Goal: Book appointment/travel/reservation

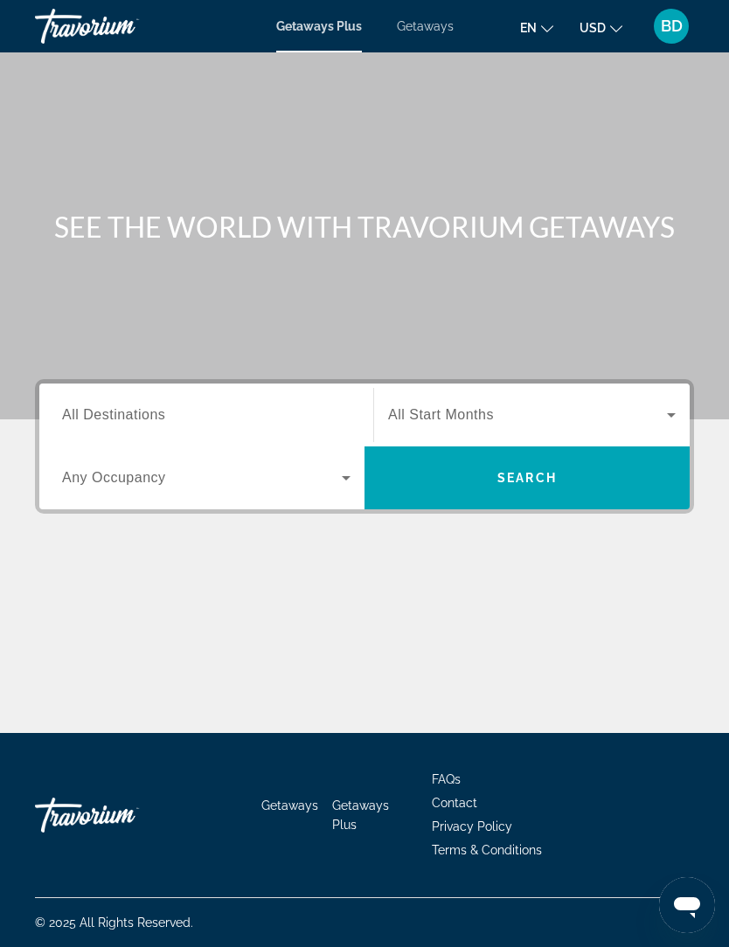
click at [535, 496] on span "Search" at bounding box center [526, 478] width 325 height 42
click at [149, 422] on span "All Destinations" at bounding box center [113, 414] width 103 height 15
click at [149, 423] on input "Destination All Destinations" at bounding box center [206, 415] width 288 height 21
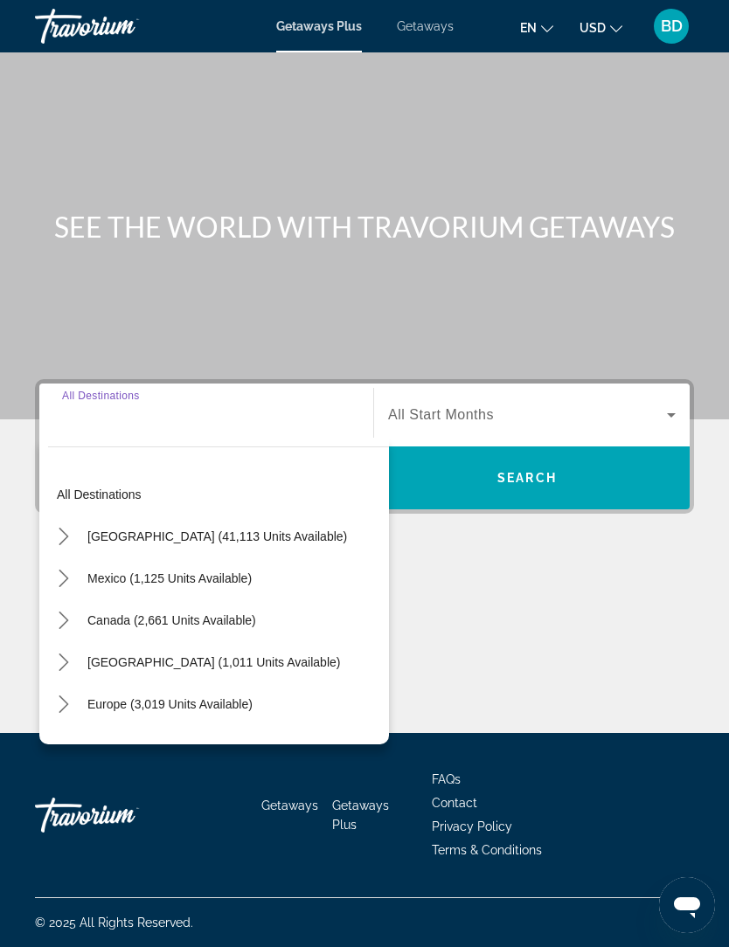
scroll to position [-2, 0]
click at [191, 391] on div "Search widget" at bounding box center [206, 416] width 288 height 50
click at [156, 405] on input "Destination All Destinations" at bounding box center [206, 415] width 288 height 21
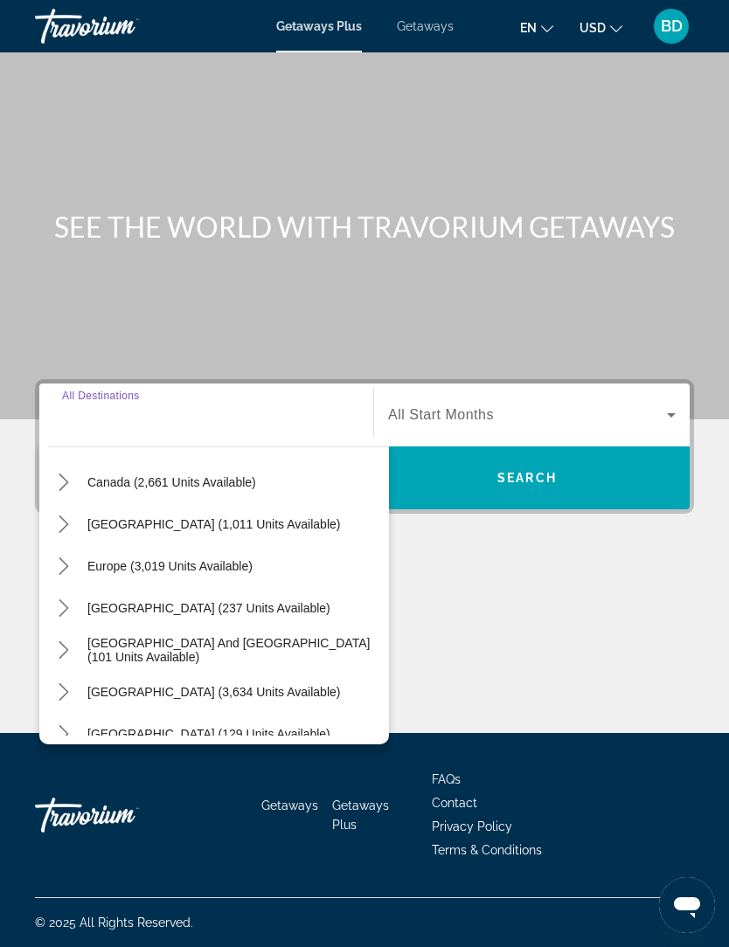
scroll to position [136, 0]
click at [248, 561] on span "Europe (3,019 units available)" at bounding box center [169, 568] width 165 height 14
type input "**********"
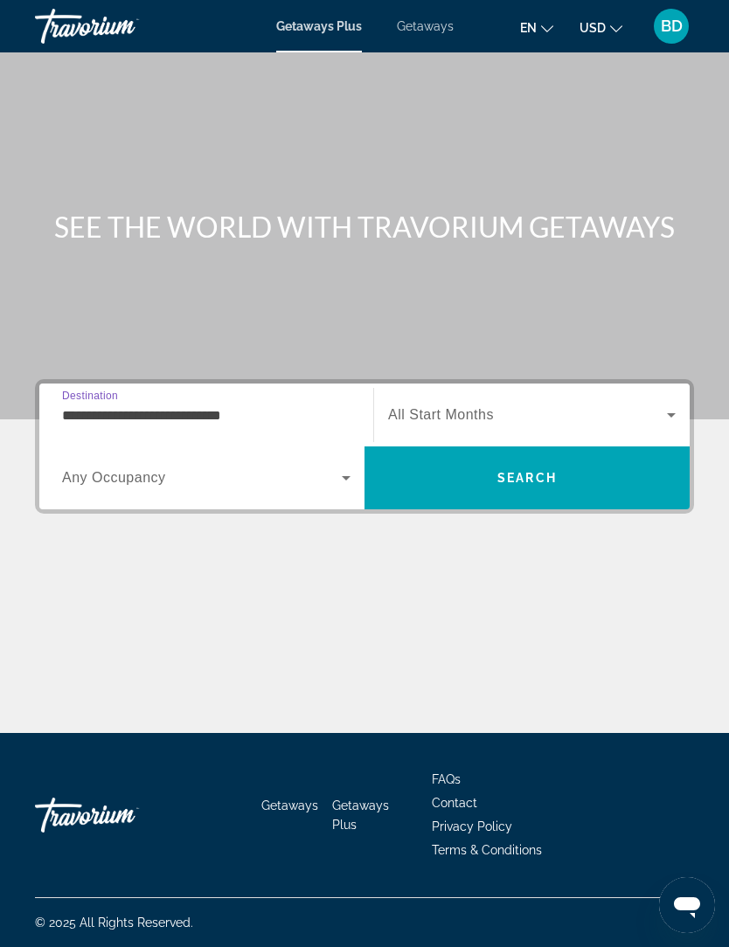
click at [653, 405] on span "Search widget" at bounding box center [527, 415] width 279 height 21
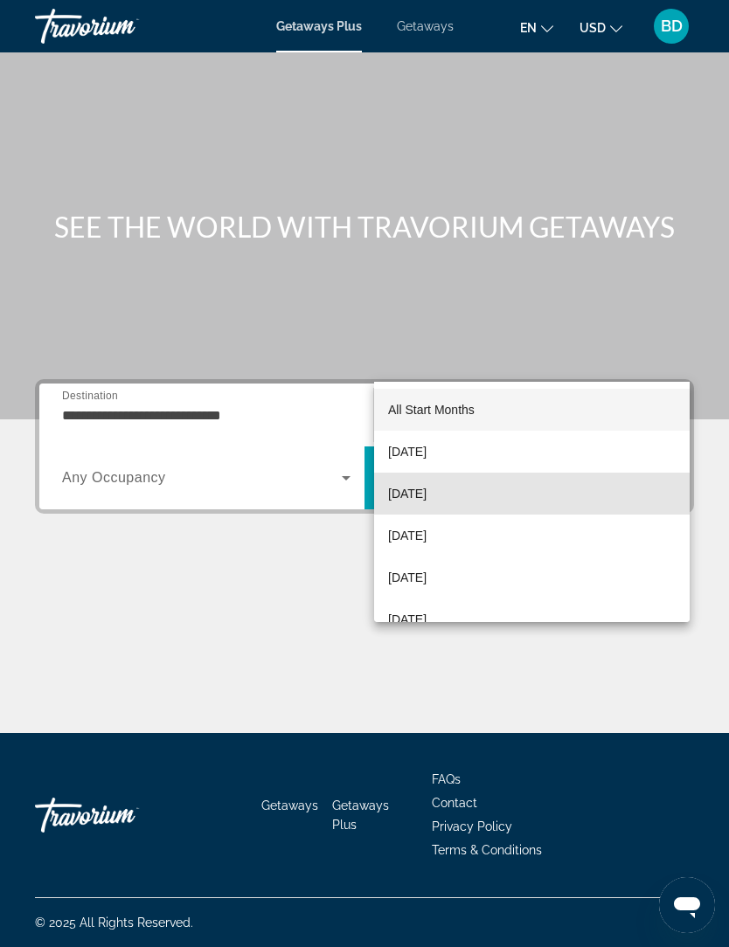
click at [476, 505] on mat-option "[DATE]" at bounding box center [531, 494] width 315 height 42
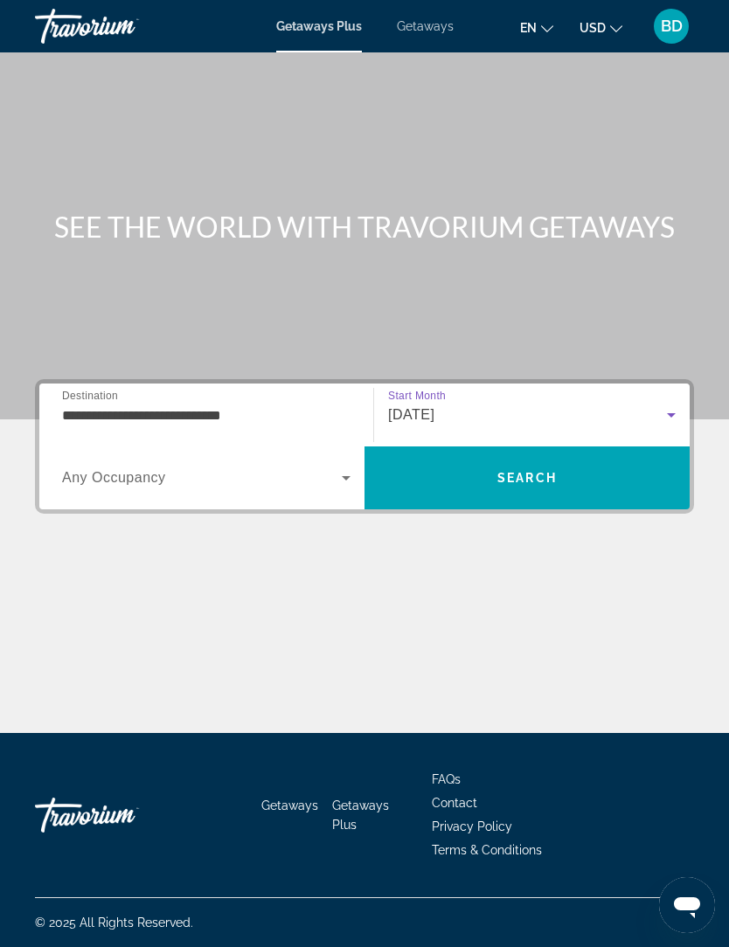
click at [342, 467] on icon "Search widget" at bounding box center [346, 477] width 21 height 21
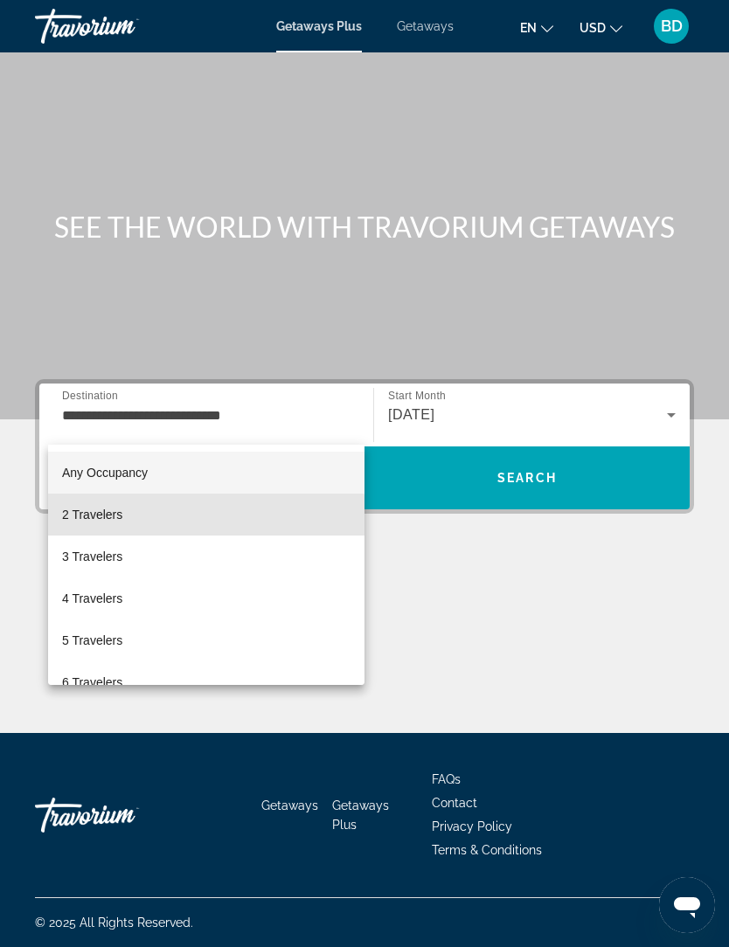
click at [171, 532] on mat-option "2 Travelers" at bounding box center [206, 515] width 316 height 42
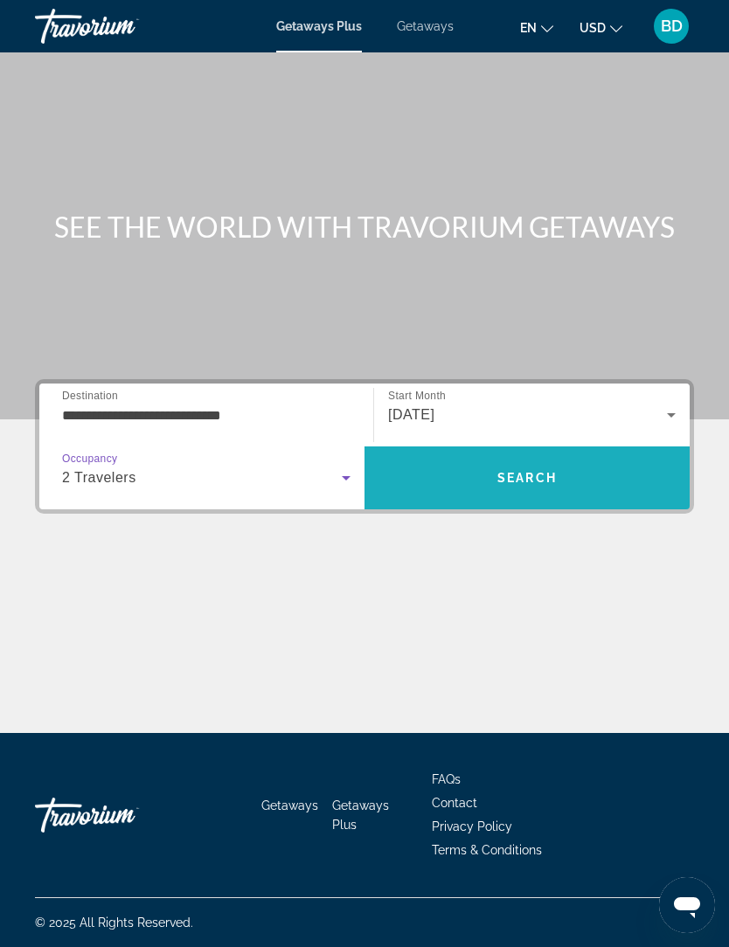
click at [558, 457] on span "Search" at bounding box center [526, 478] width 325 height 42
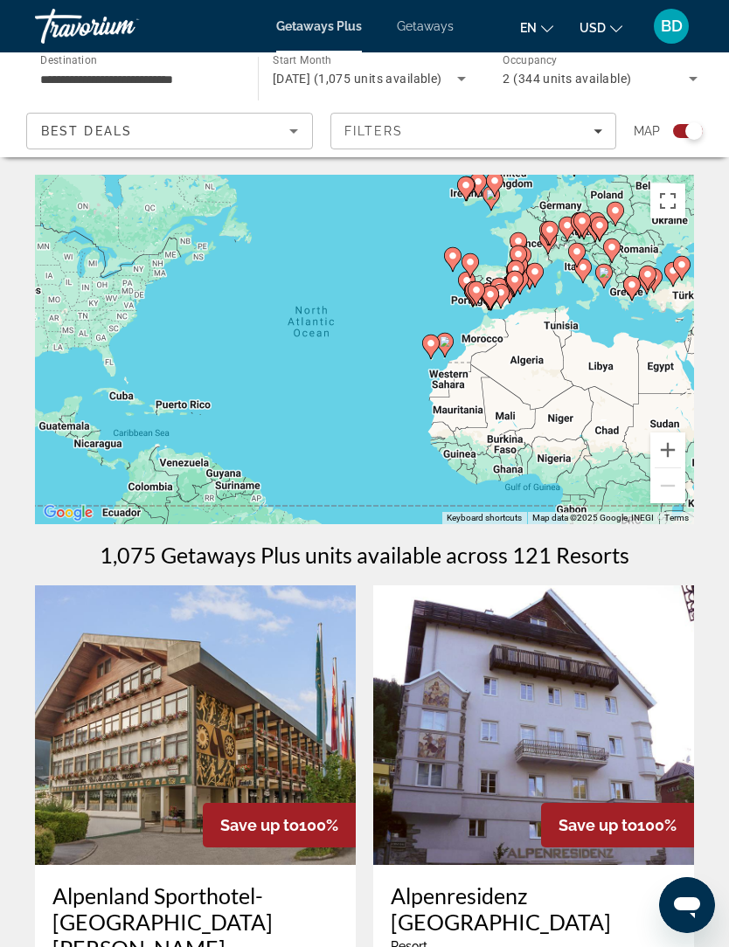
click at [600, 140] on span "Filters" at bounding box center [473, 131] width 285 height 42
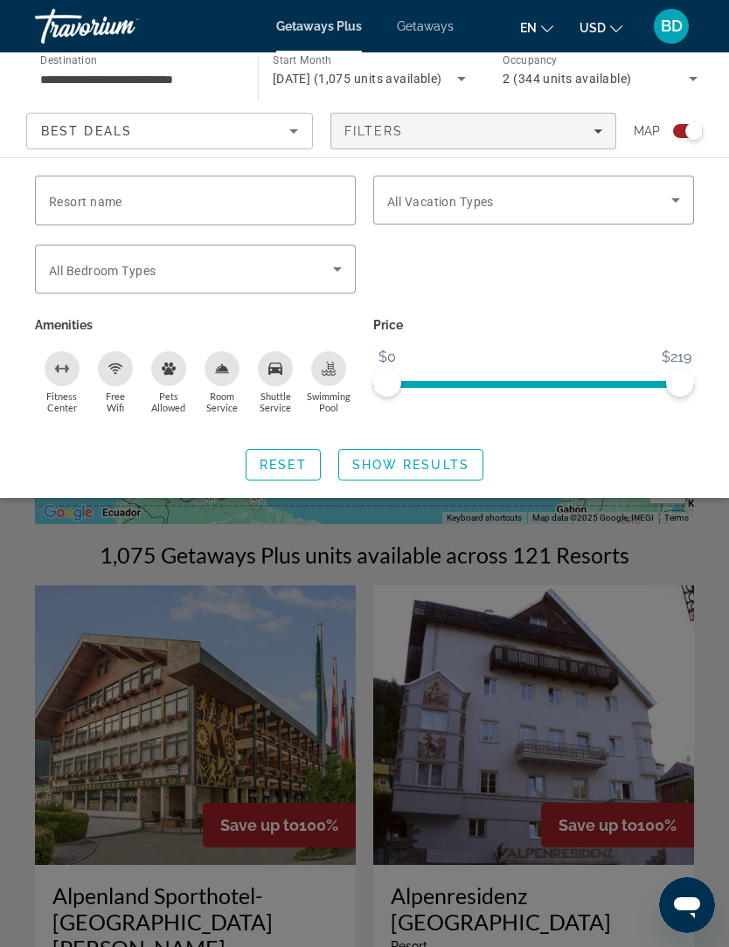
click at [341, 274] on icon "Search widget" at bounding box center [337, 269] width 21 height 21
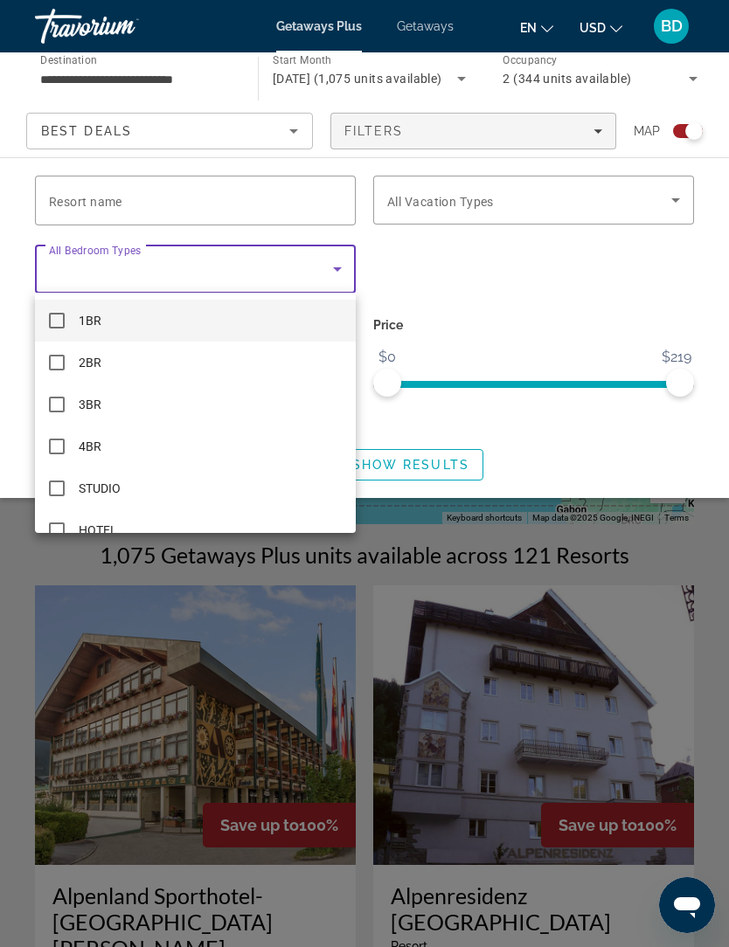
click at [347, 272] on div at bounding box center [364, 473] width 729 height 947
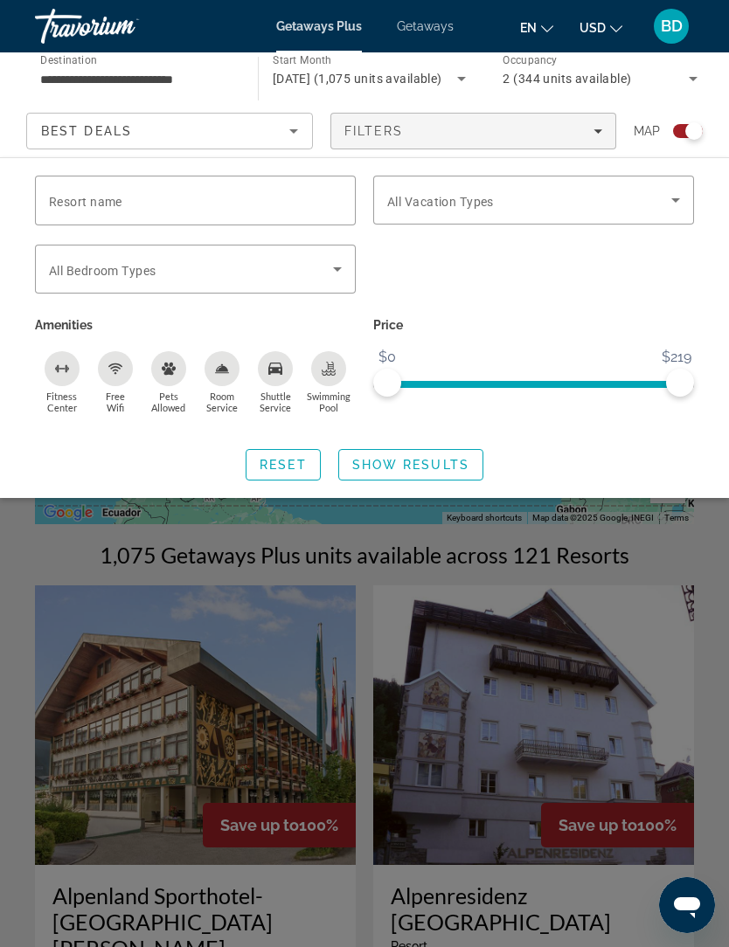
click at [666, 210] on icon "Search widget" at bounding box center [675, 200] width 21 height 21
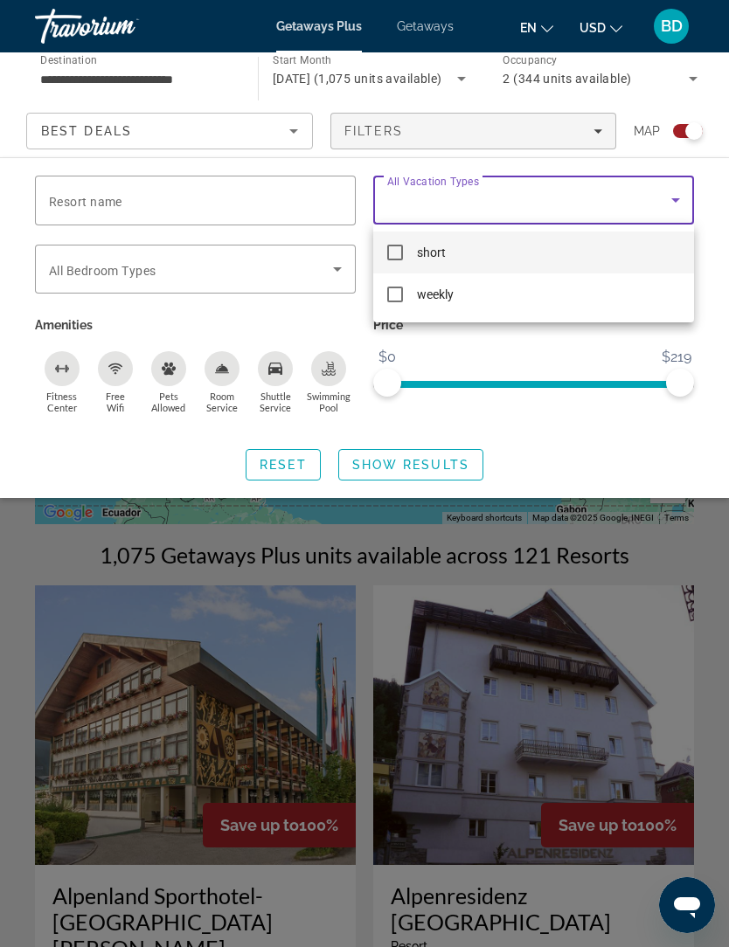
click at [677, 206] on div at bounding box center [364, 473] width 729 height 947
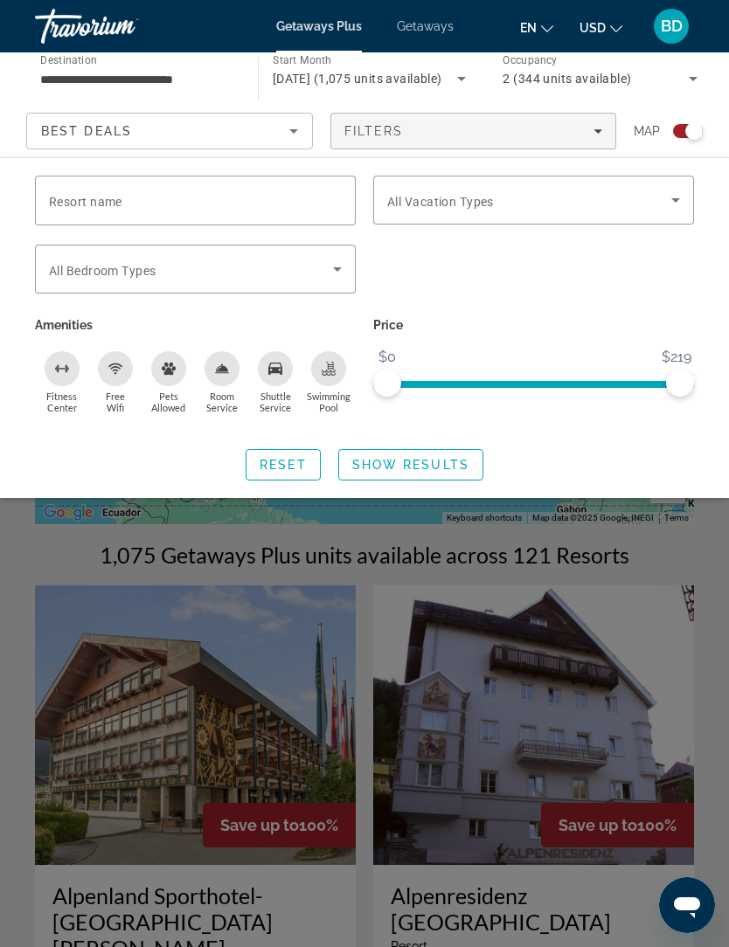
click at [303, 125] on icon "Sort by" at bounding box center [293, 131] width 21 height 21
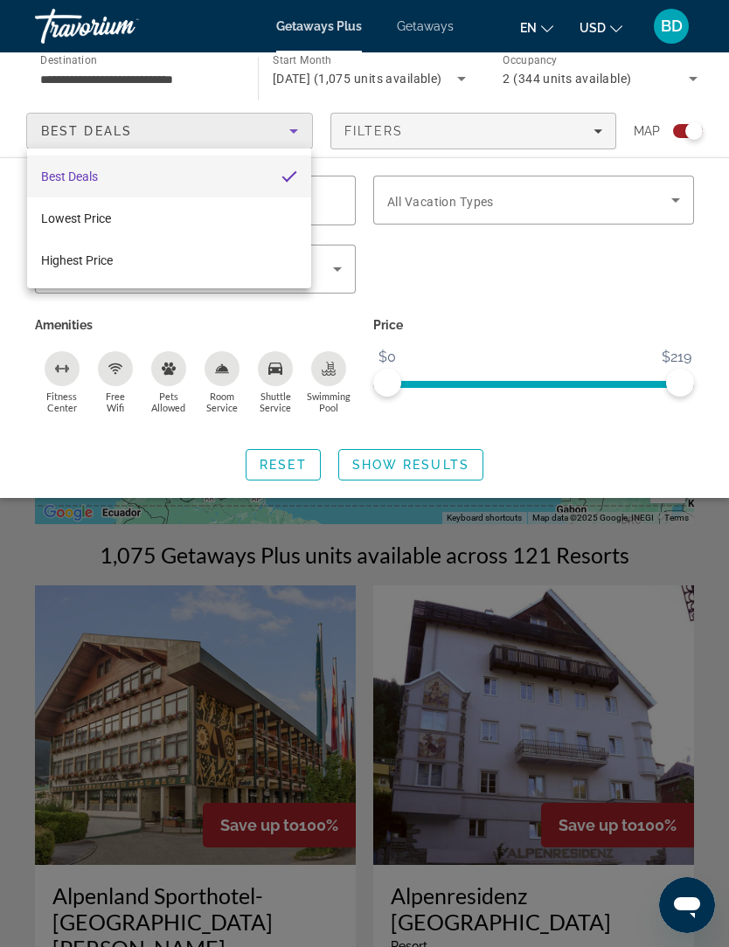
click at [291, 139] on div at bounding box center [364, 473] width 729 height 947
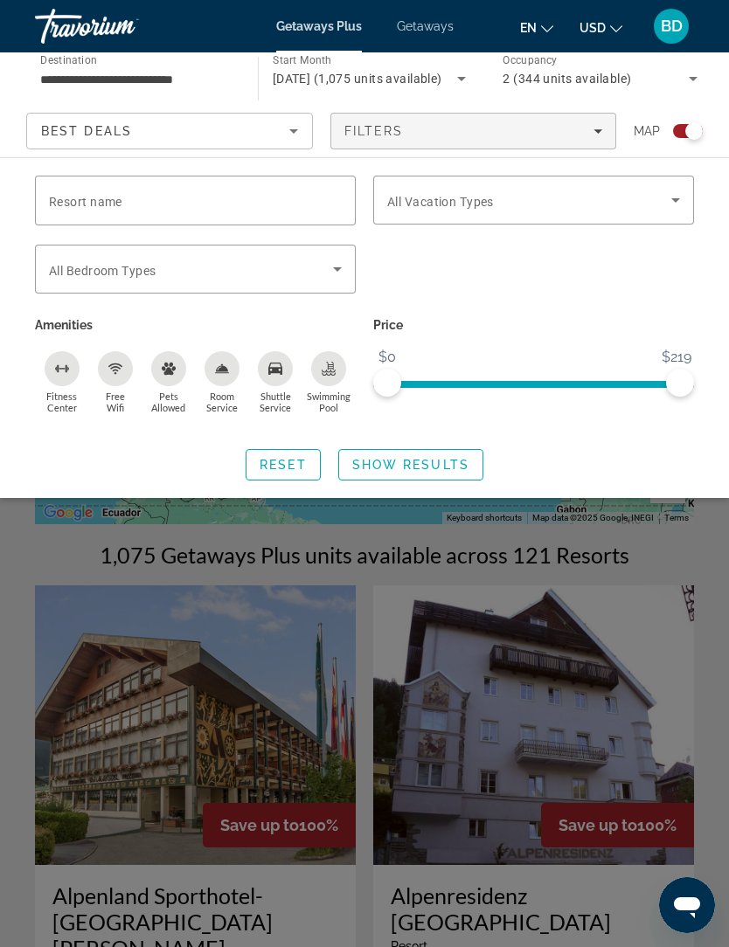
click at [693, 87] on icon "Search widget" at bounding box center [692, 78] width 21 height 21
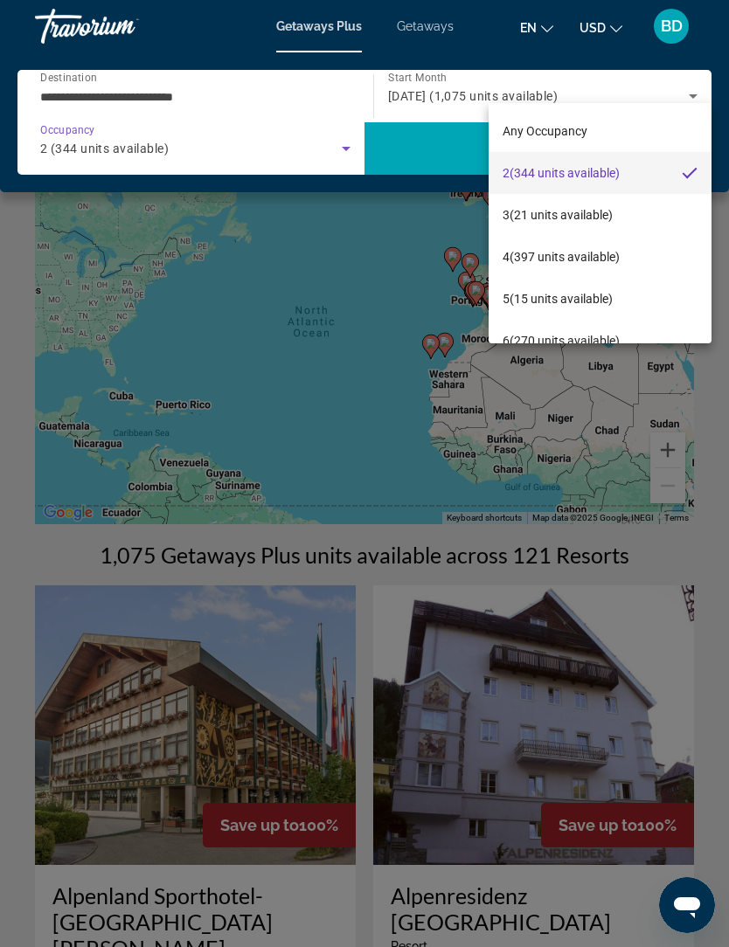
click at [689, 100] on div at bounding box center [364, 473] width 729 height 947
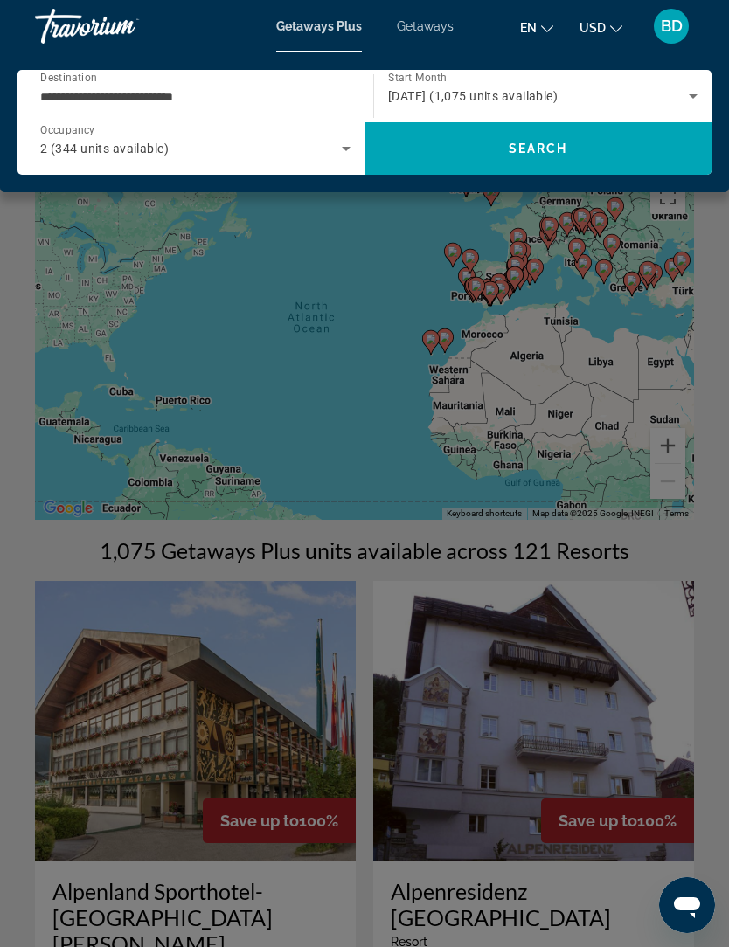
scroll to position [3, 0]
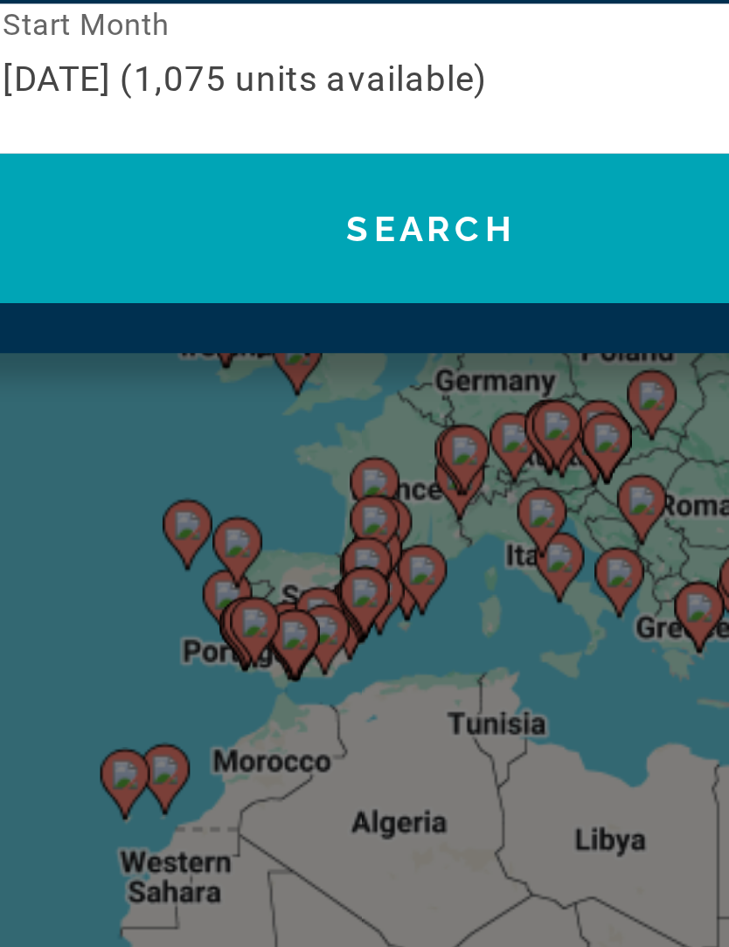
click at [148, 172] on div "Main content" at bounding box center [364, 473] width 729 height 947
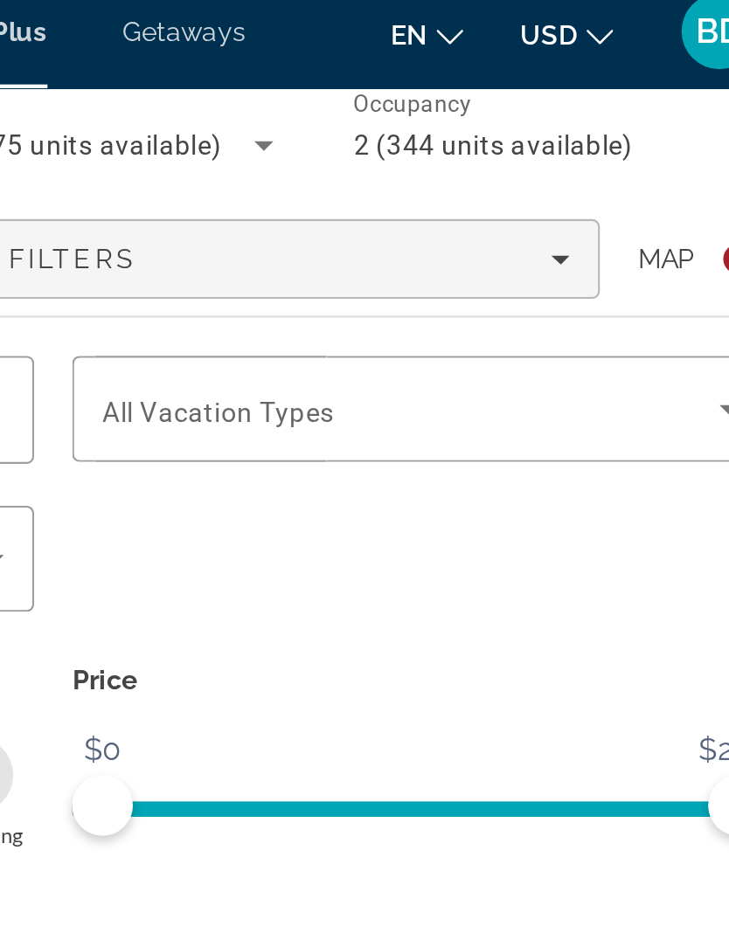
scroll to position [0, 0]
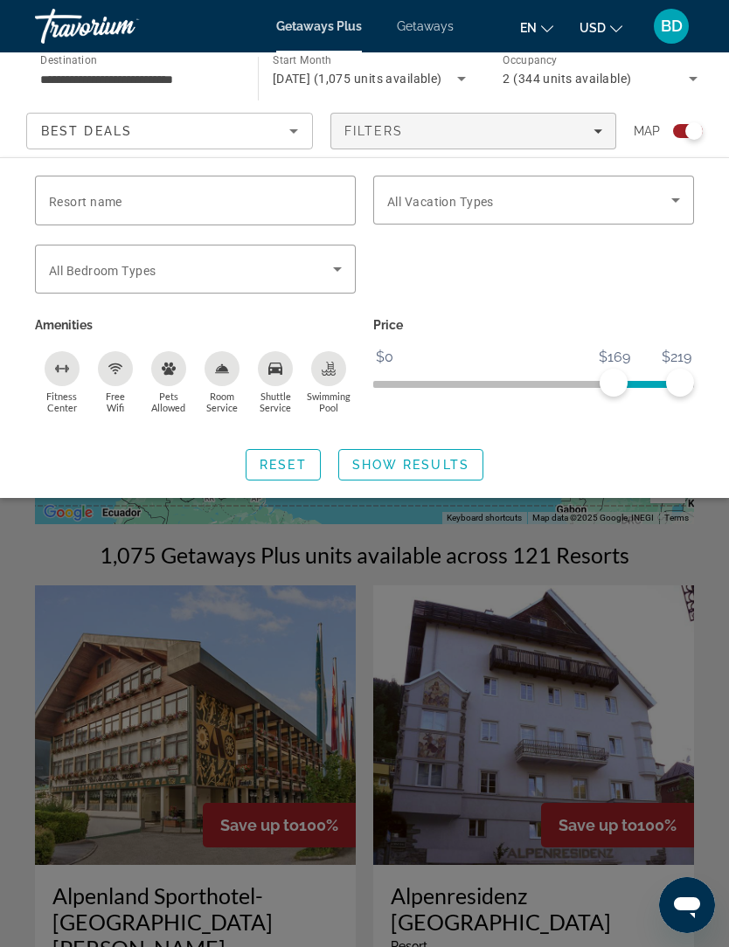
click at [579, 391] on span "ngx-slider" at bounding box center [533, 381] width 321 height 28
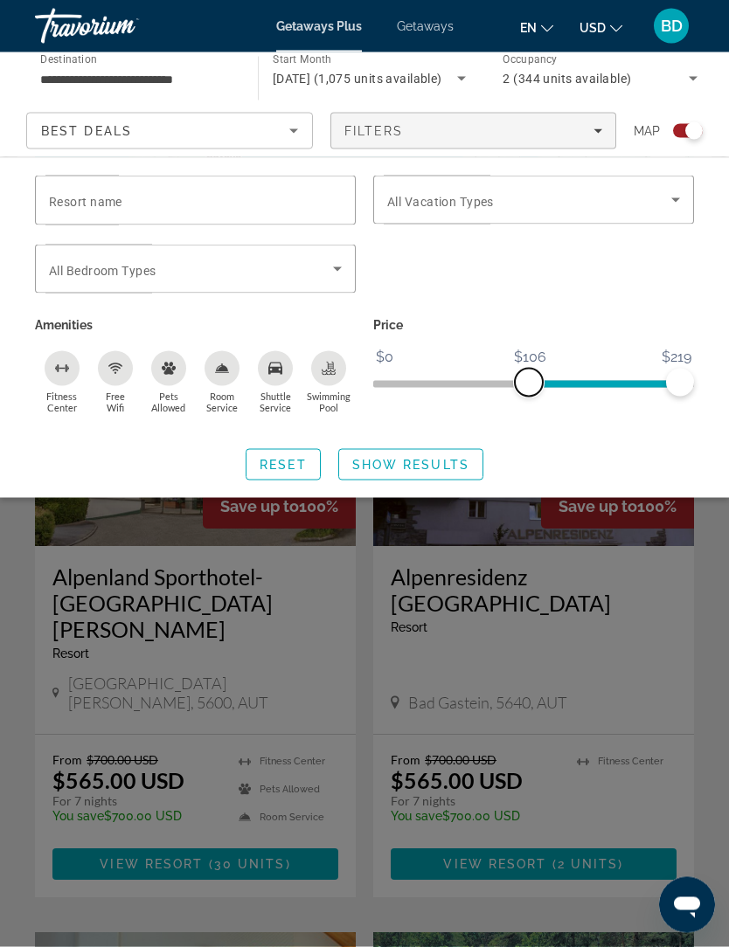
scroll to position [320, 0]
click at [635, 295] on div "Search widget" at bounding box center [533, 279] width 338 height 68
click at [616, 640] on div "Search widget" at bounding box center [364, 604] width 729 height 685
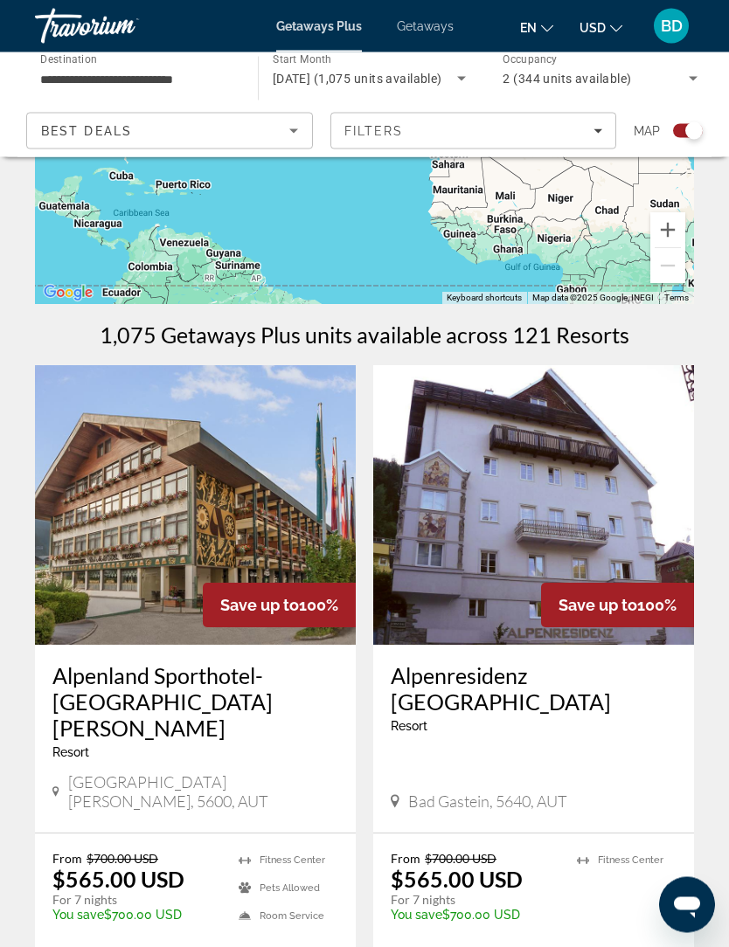
scroll to position [0, 0]
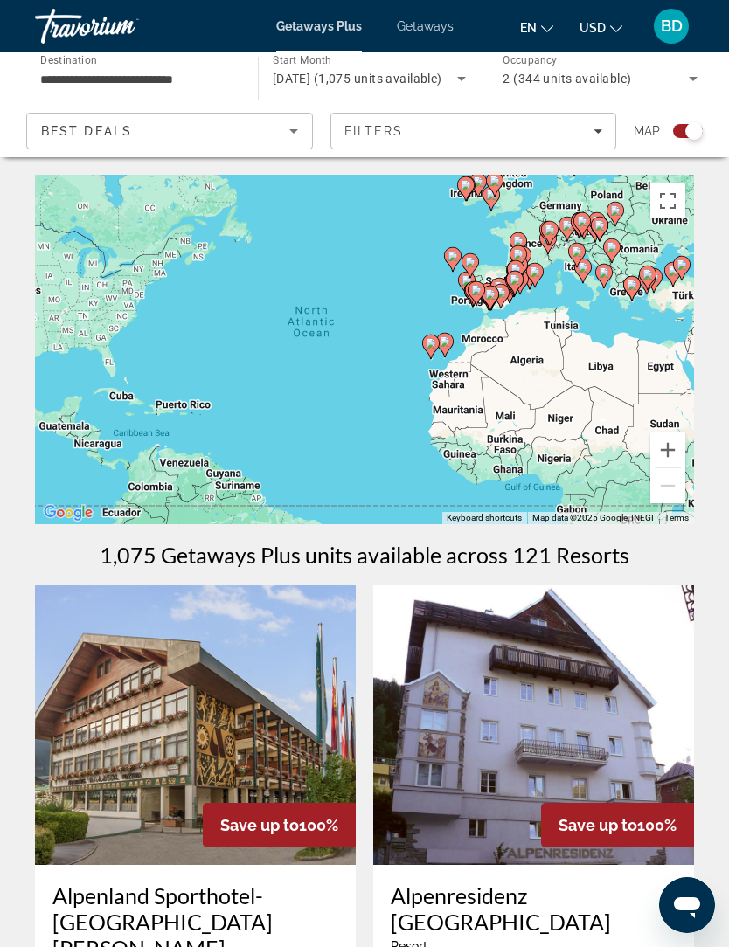
click at [678, 132] on div "Search widget" at bounding box center [688, 131] width 30 height 14
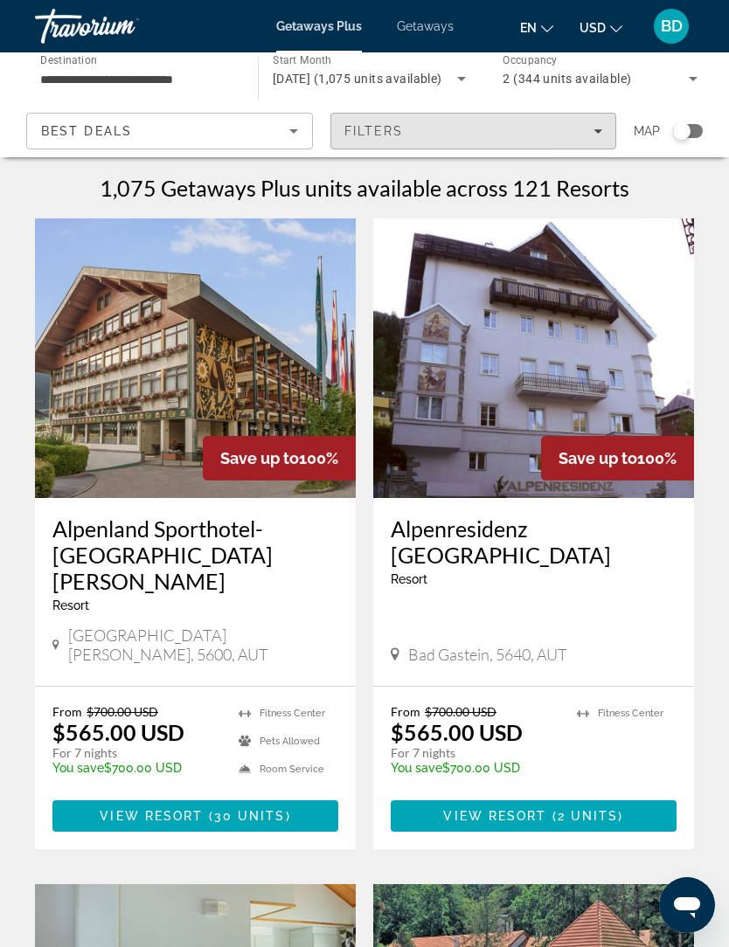
click at [603, 136] on span "Filters" at bounding box center [473, 131] width 285 height 42
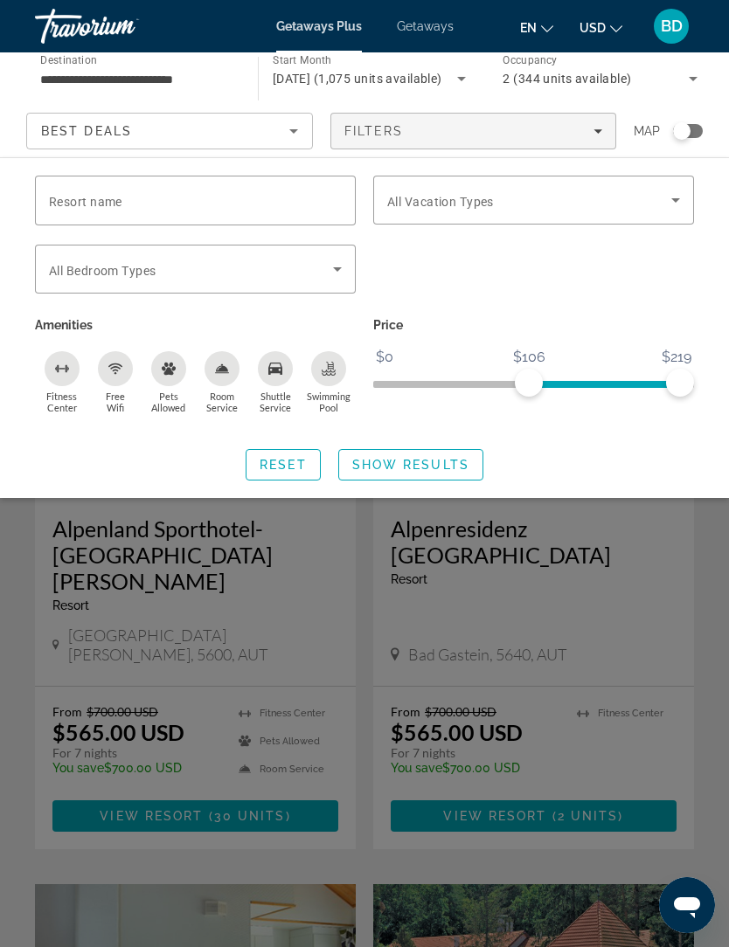
click at [608, 209] on span "Search widget" at bounding box center [529, 200] width 284 height 21
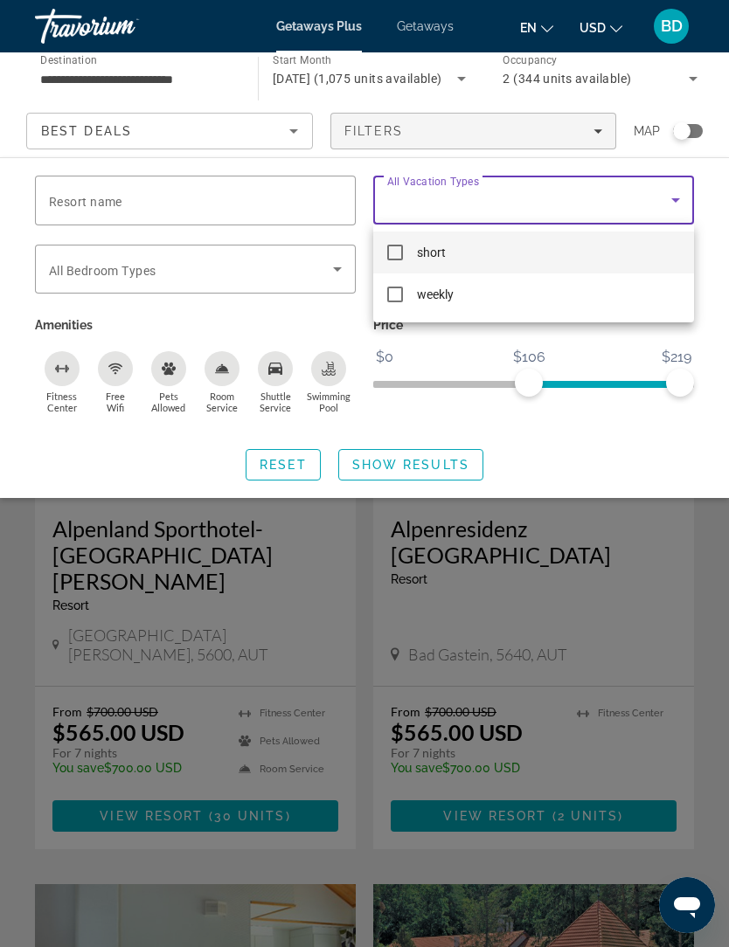
click at [665, 203] on div at bounding box center [364, 473] width 729 height 947
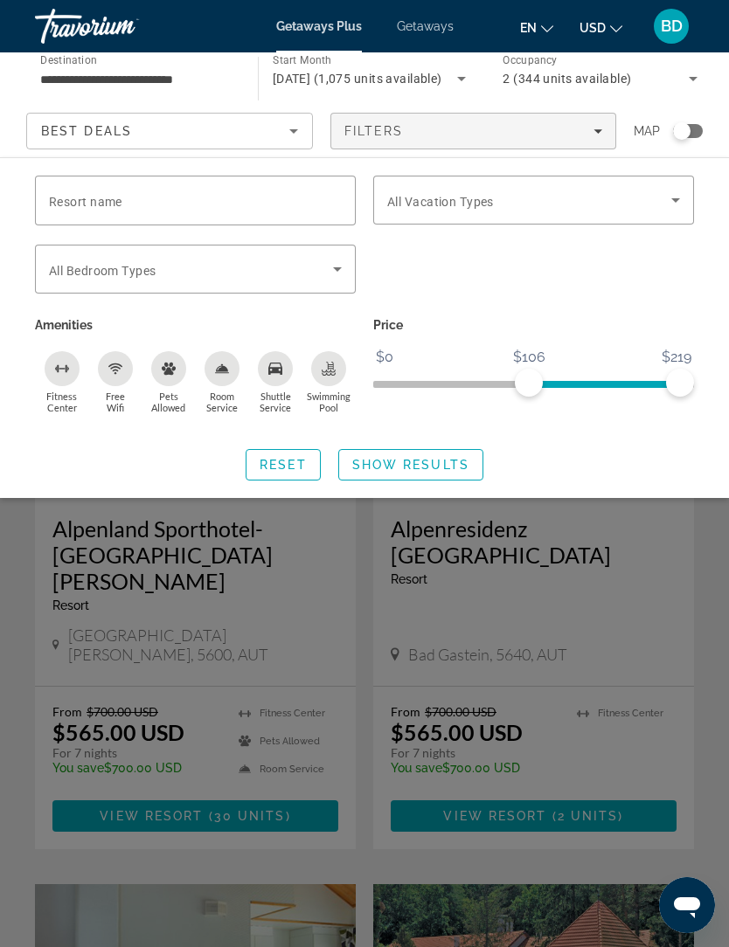
click at [663, 209] on span "Search widget" at bounding box center [529, 200] width 284 height 21
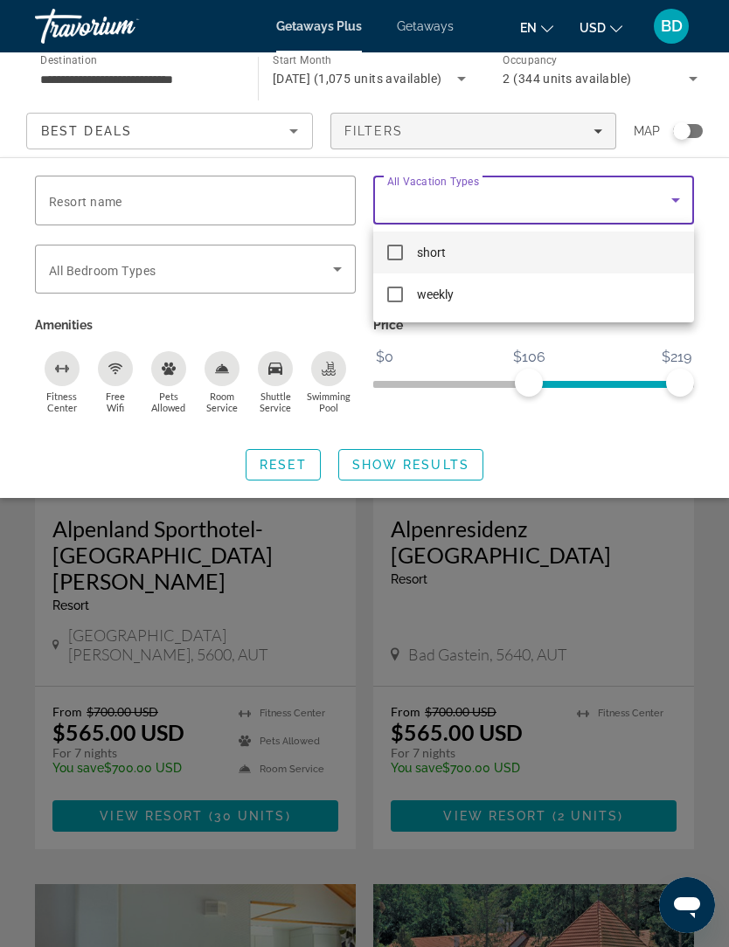
click at [683, 208] on div at bounding box center [364, 473] width 729 height 947
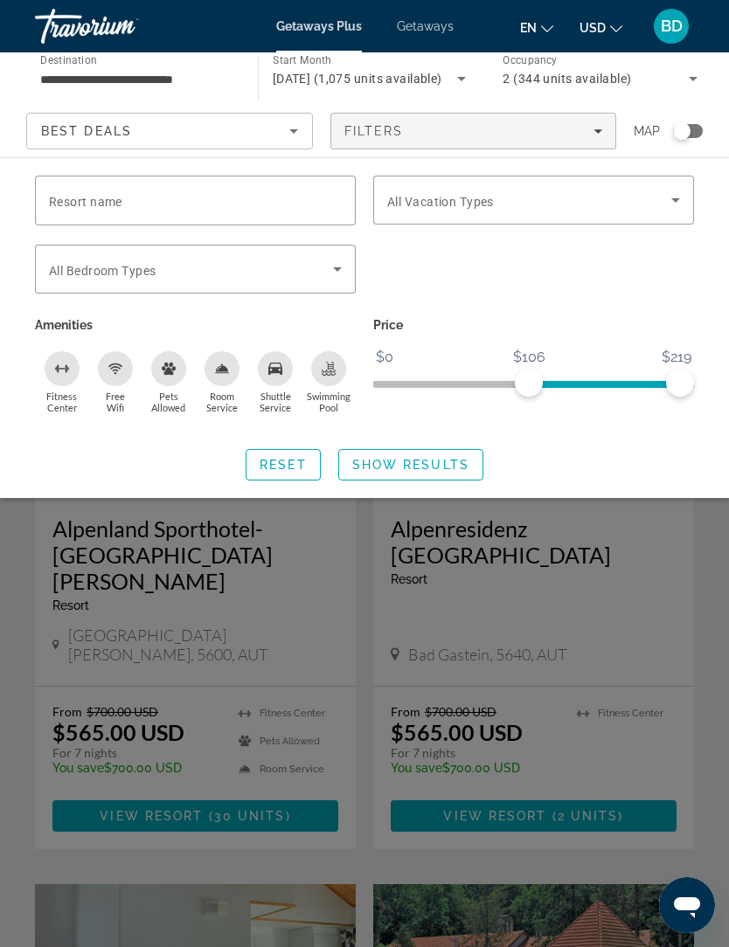
click at [451, 24] on span "Getaways" at bounding box center [425, 26] width 57 height 14
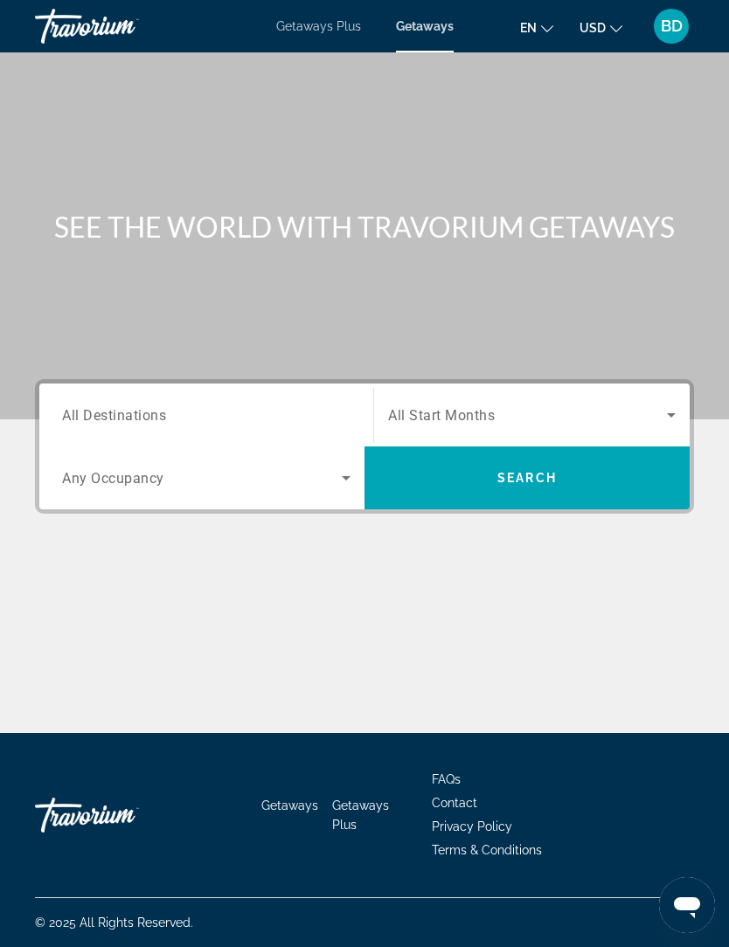
click at [294, 420] on input "Destination All Destinations" at bounding box center [206, 415] width 288 height 21
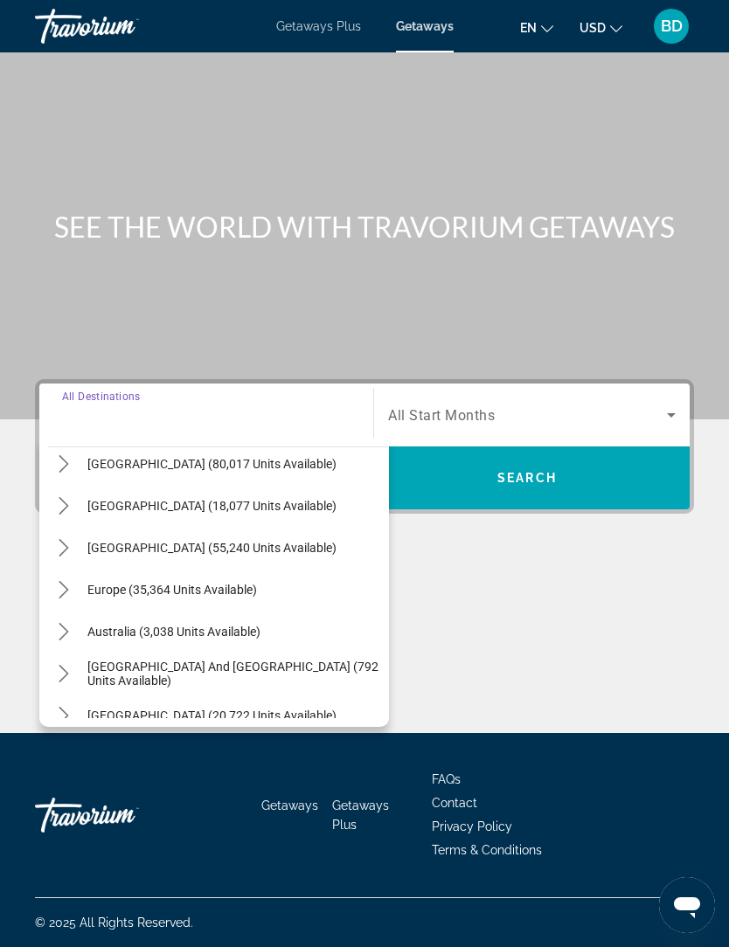
scroll to position [100, 0]
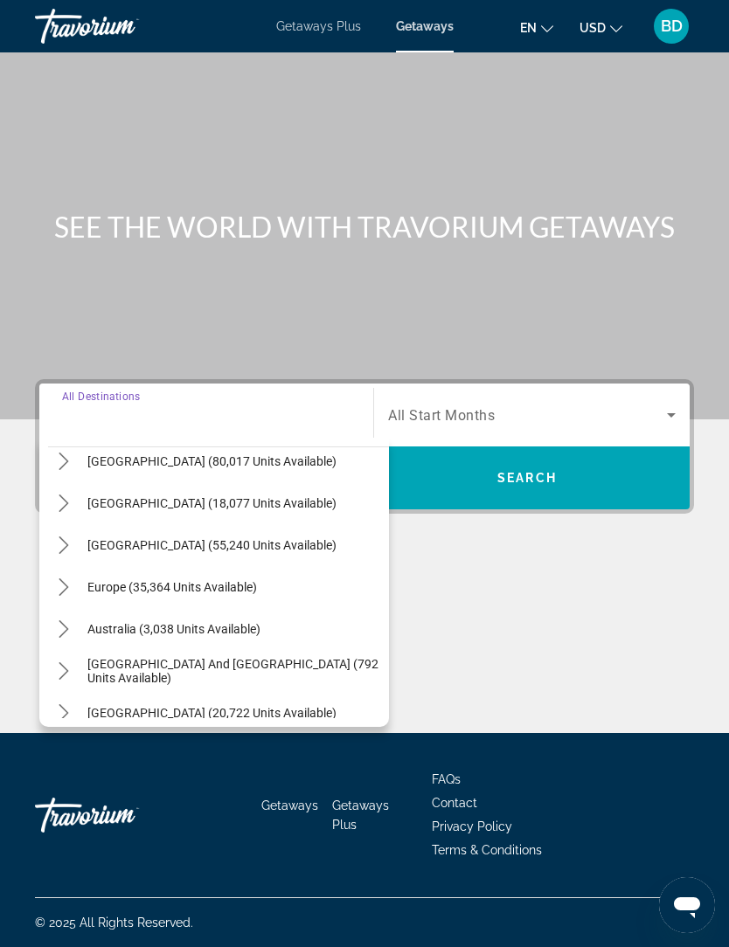
click at [666, 405] on icon "Search widget" at bounding box center [671, 415] width 21 height 21
